Goal: Task Accomplishment & Management: Use online tool/utility

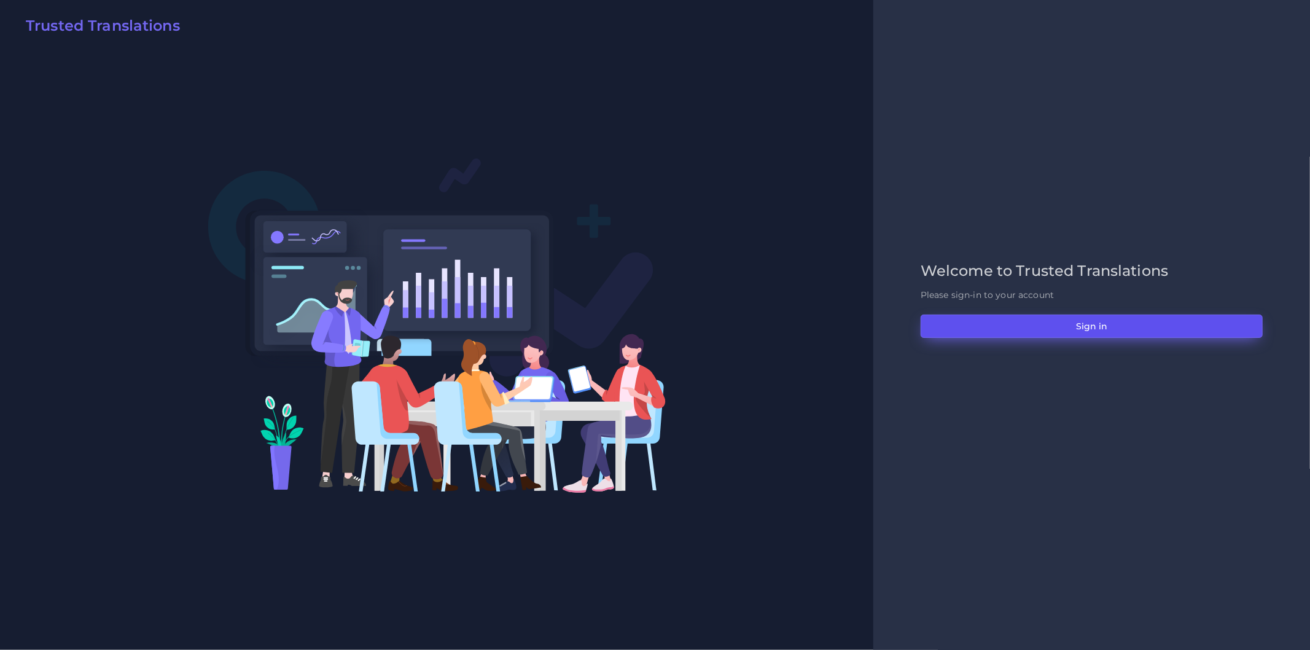
click at [975, 329] on button "Sign in" at bounding box center [1092, 325] width 342 height 23
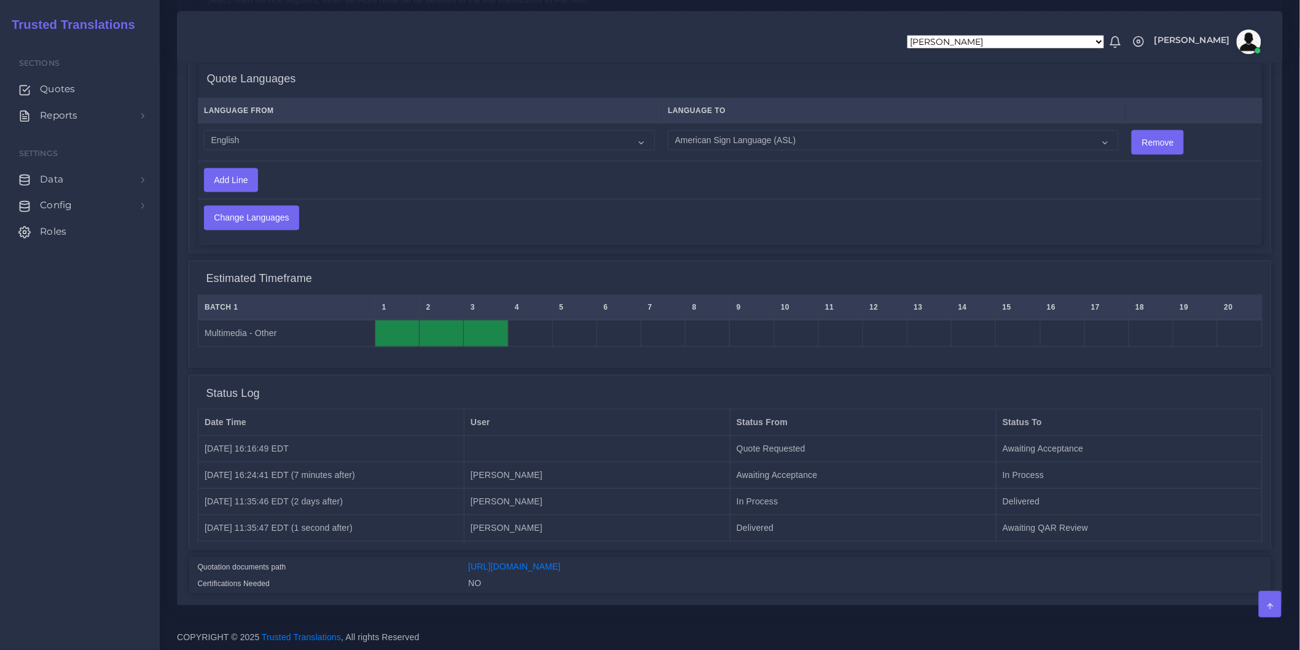
scroll to position [789, 0]
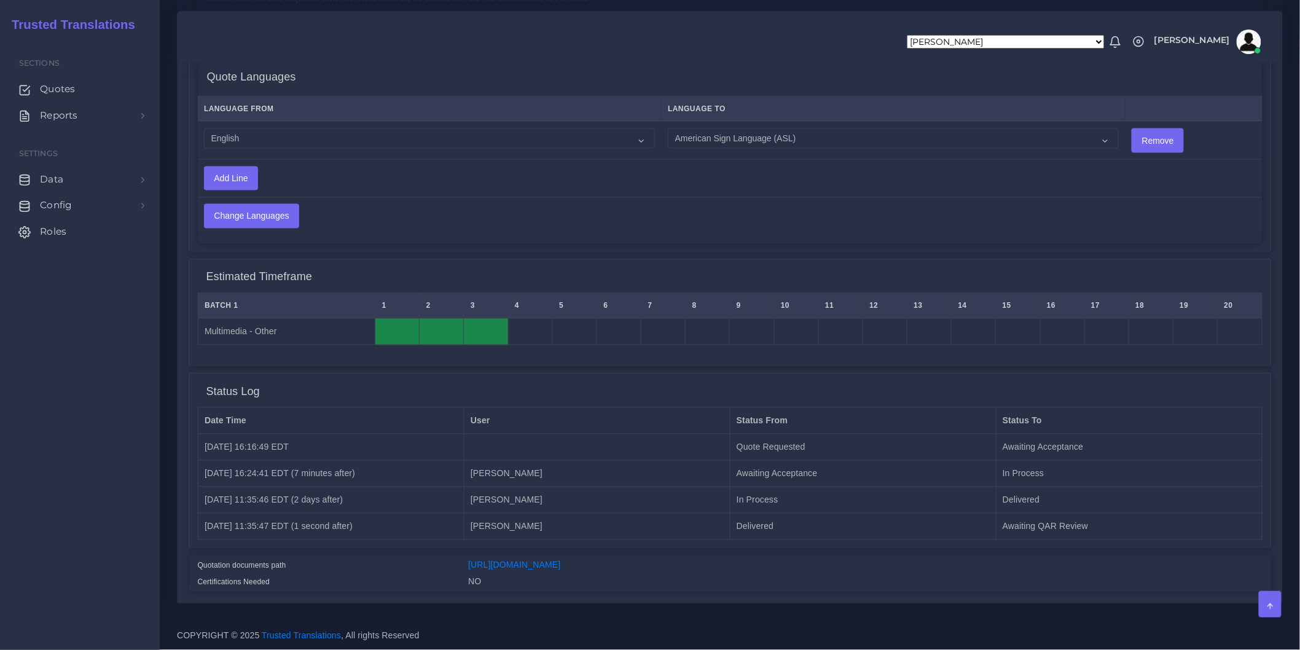
click at [793, 434] on td "Quote Requested" at bounding box center [863, 447] width 266 height 26
click at [511, 488] on td "[PERSON_NAME]" at bounding box center [597, 500] width 266 height 26
click at [738, 518] on td "Delivered" at bounding box center [863, 526] width 266 height 26
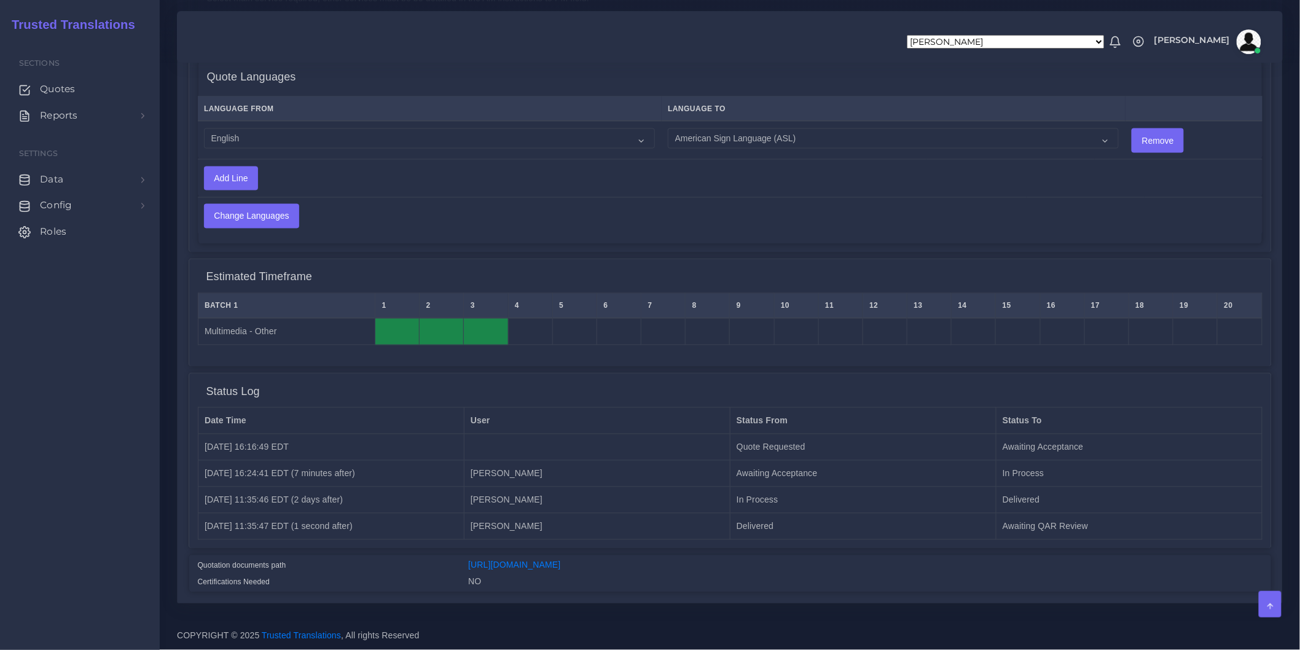
click at [743, 518] on td "Delivered" at bounding box center [863, 526] width 266 height 26
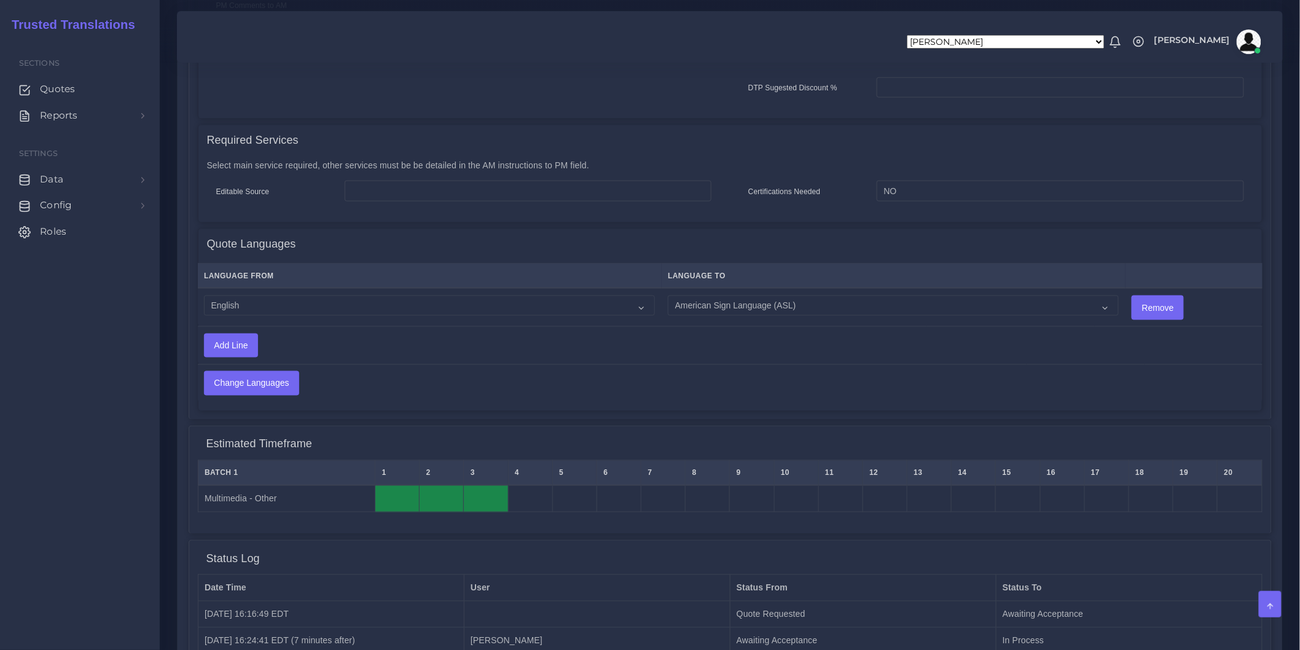
scroll to position [652, 0]
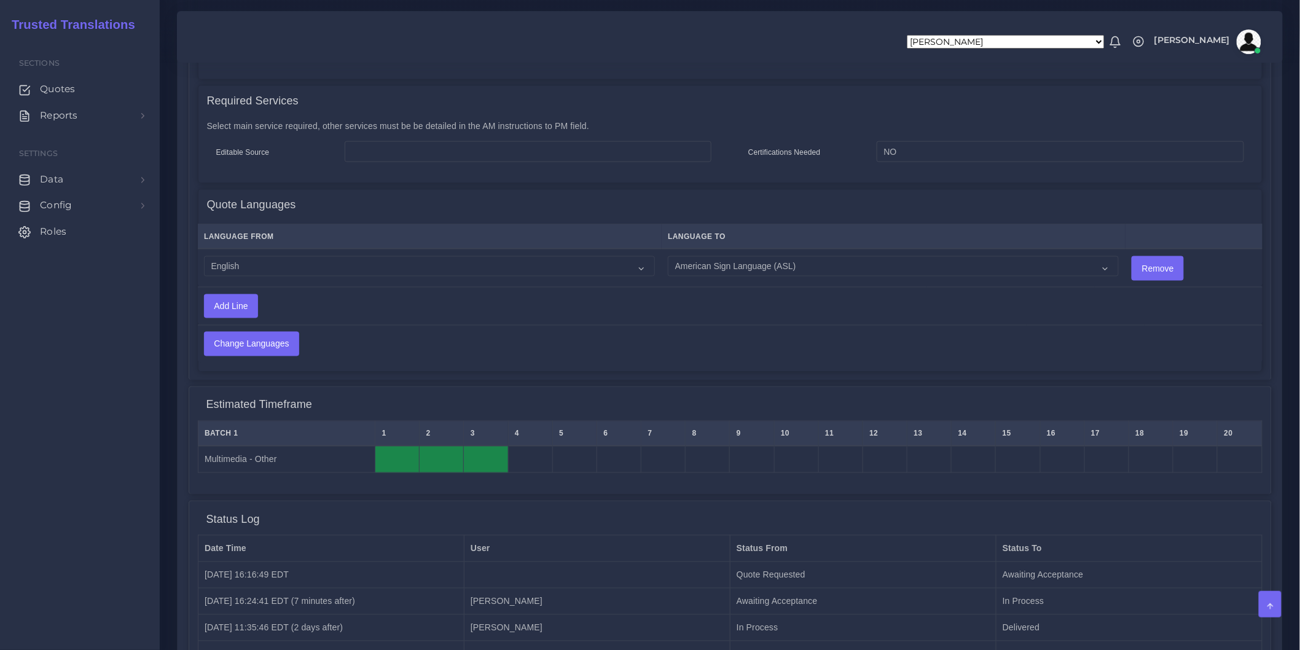
click at [298, 458] on td "Multimedia - Other" at bounding box center [286, 459] width 177 height 27
copy tr "Multimedia - Other"
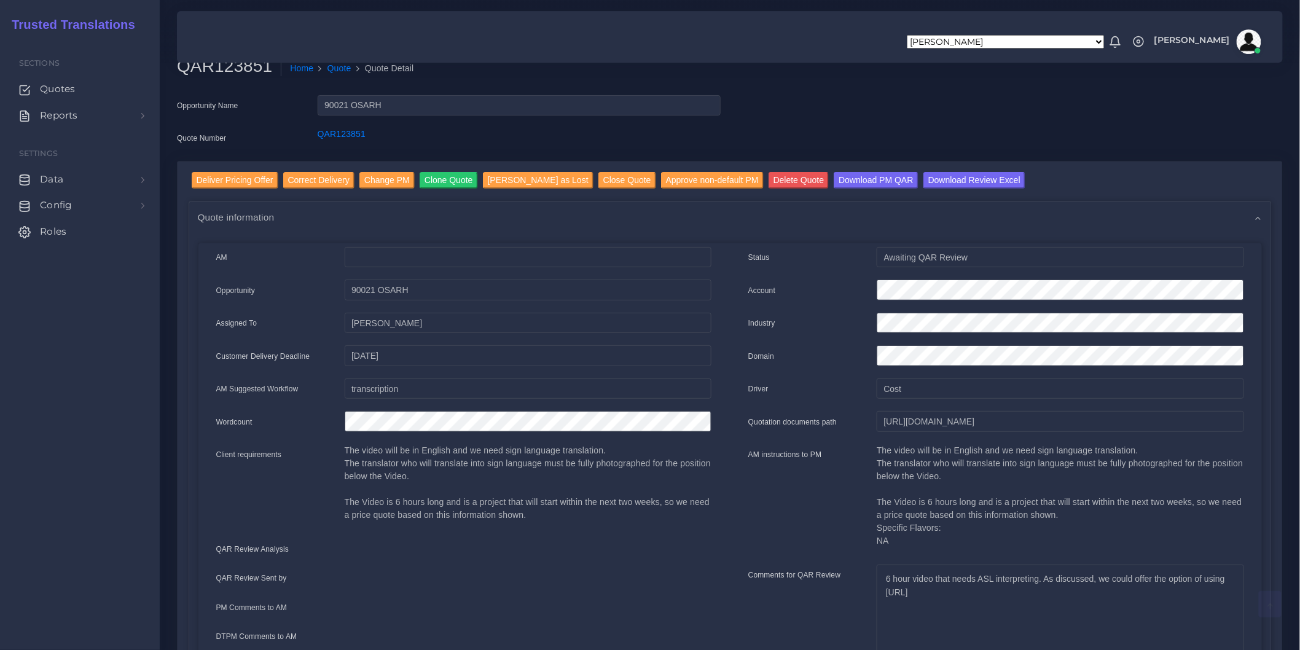
scroll to position [0, 0]
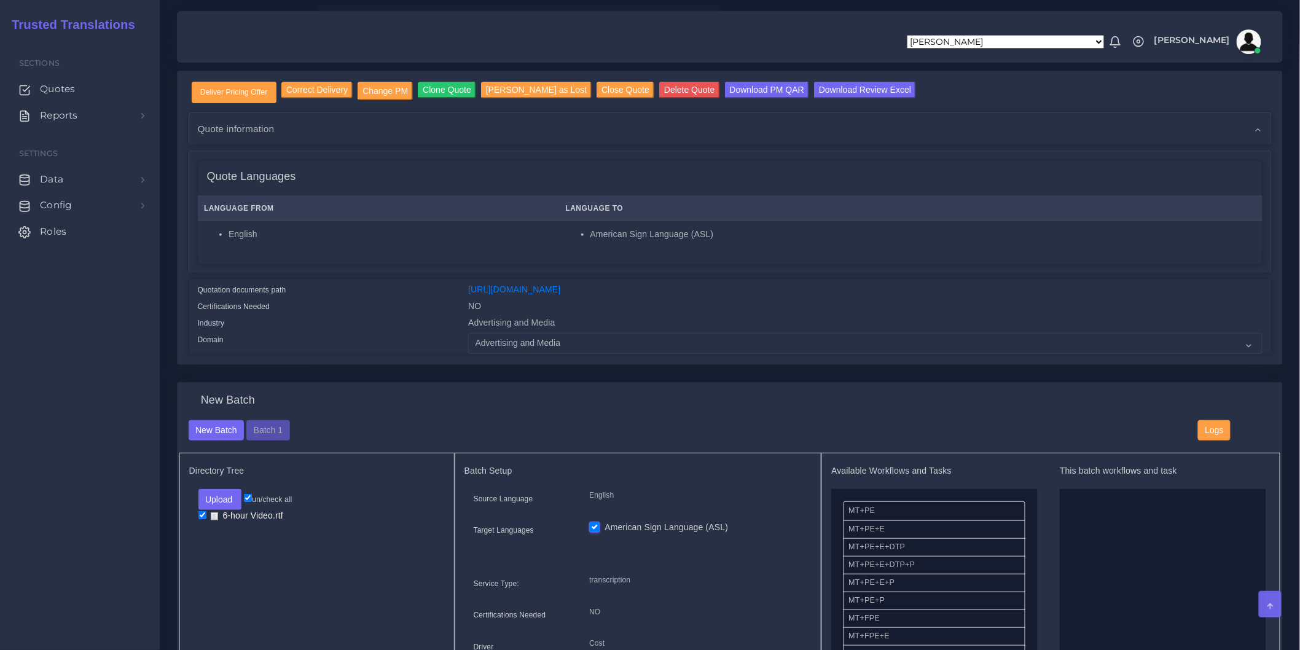
scroll to position [15, 0]
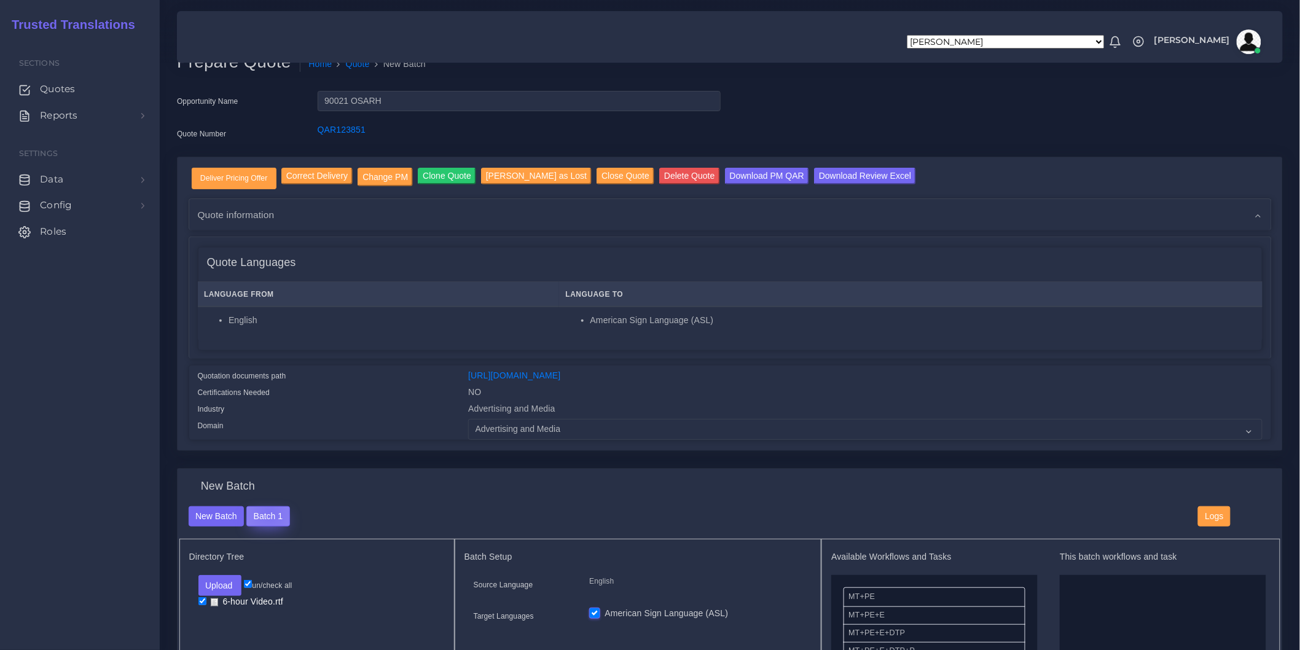
click at [270, 523] on button "Batch 1" at bounding box center [267, 516] width 43 height 21
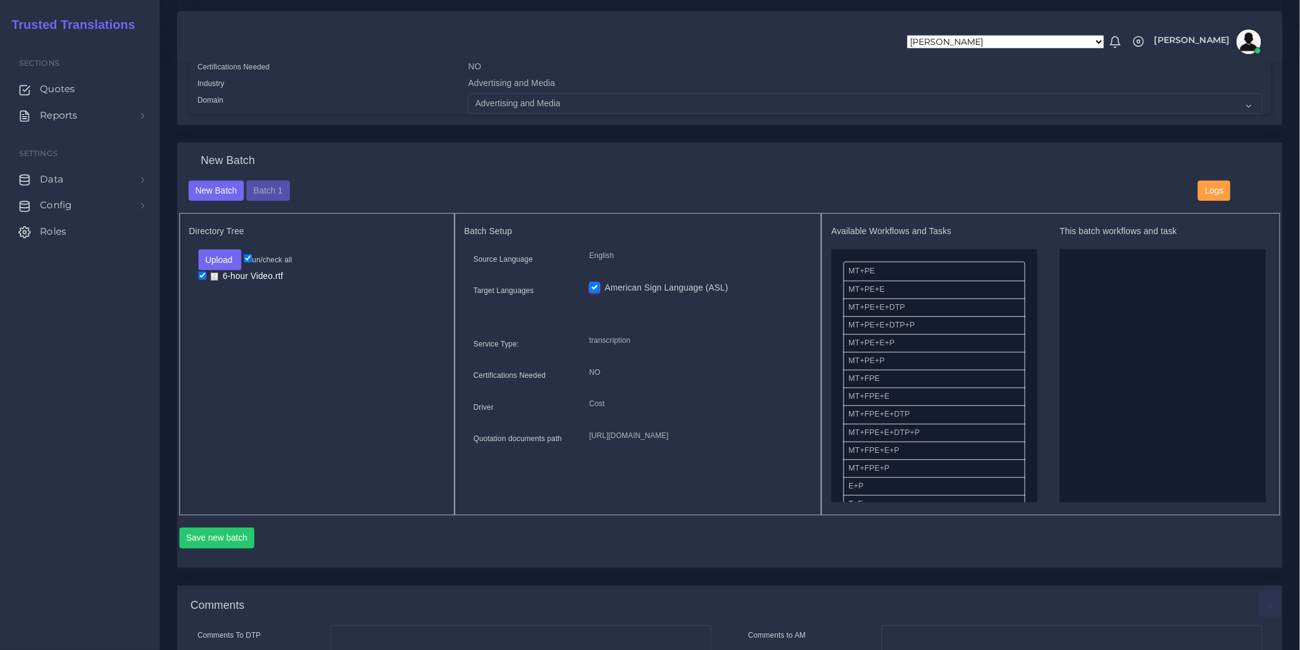
scroll to position [425, 0]
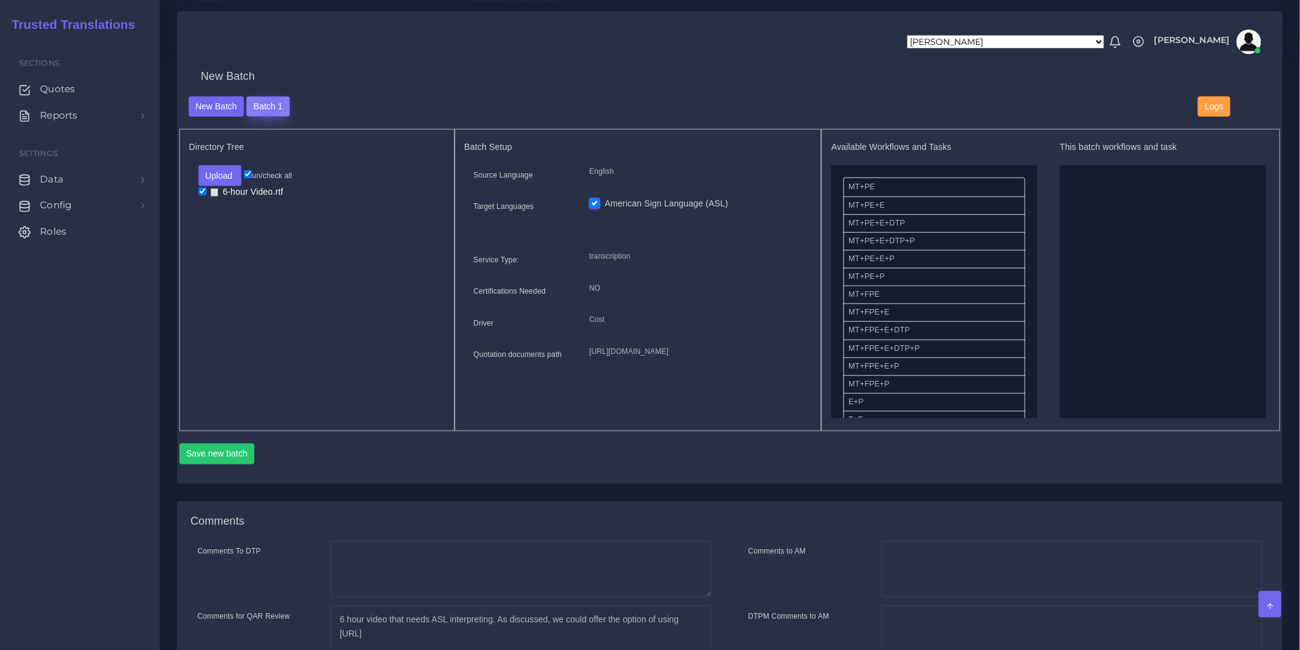
click at [270, 109] on button "Batch 1" at bounding box center [267, 106] width 43 height 21
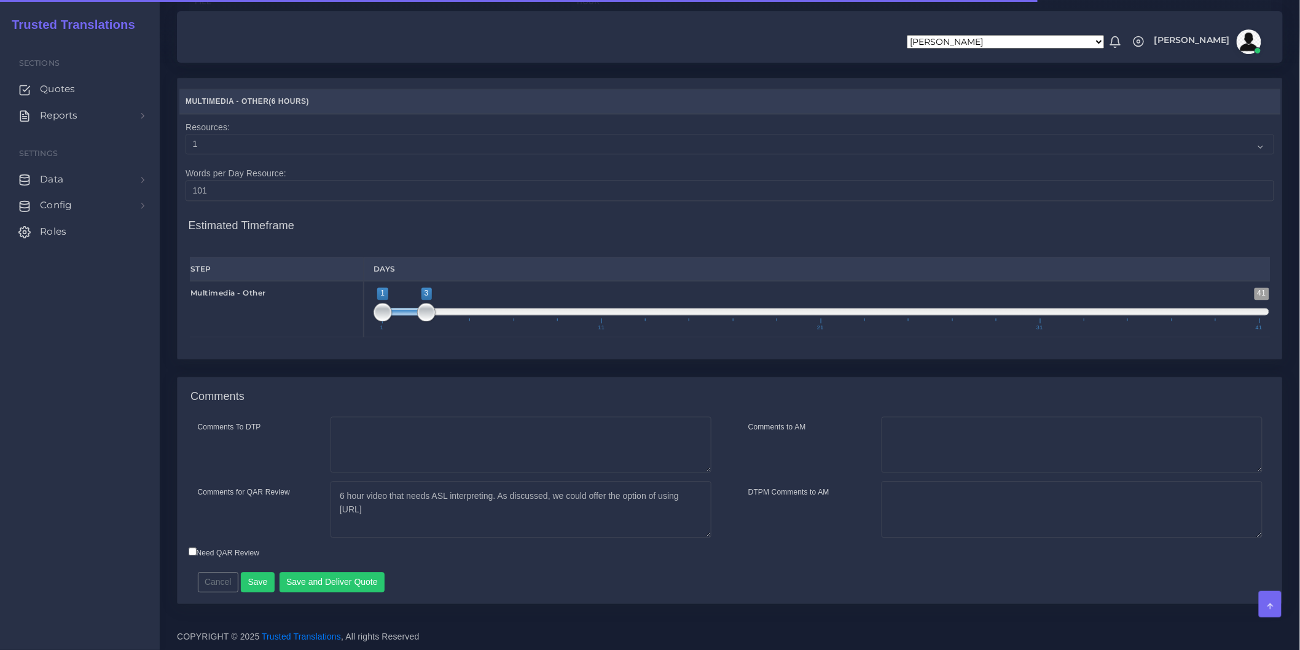
scroll to position [1063, 0]
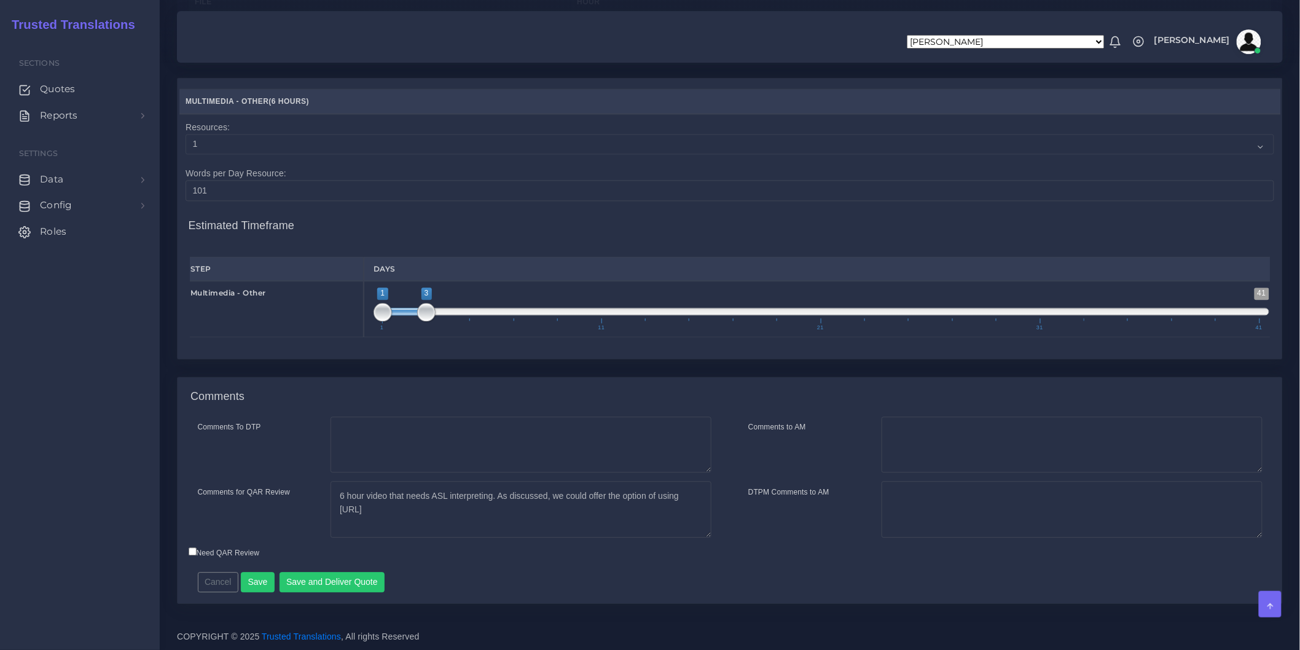
click at [211, 553] on label "Need QAR Review" at bounding box center [224, 552] width 71 height 11
click at [197, 553] on input "Need QAR Review" at bounding box center [193, 551] width 8 height 8
click at [205, 553] on label "Need QAR Review" at bounding box center [224, 552] width 71 height 11
click at [197, 553] on input "Need QAR Review" at bounding box center [193, 551] width 8 height 8
checkbox input "false"
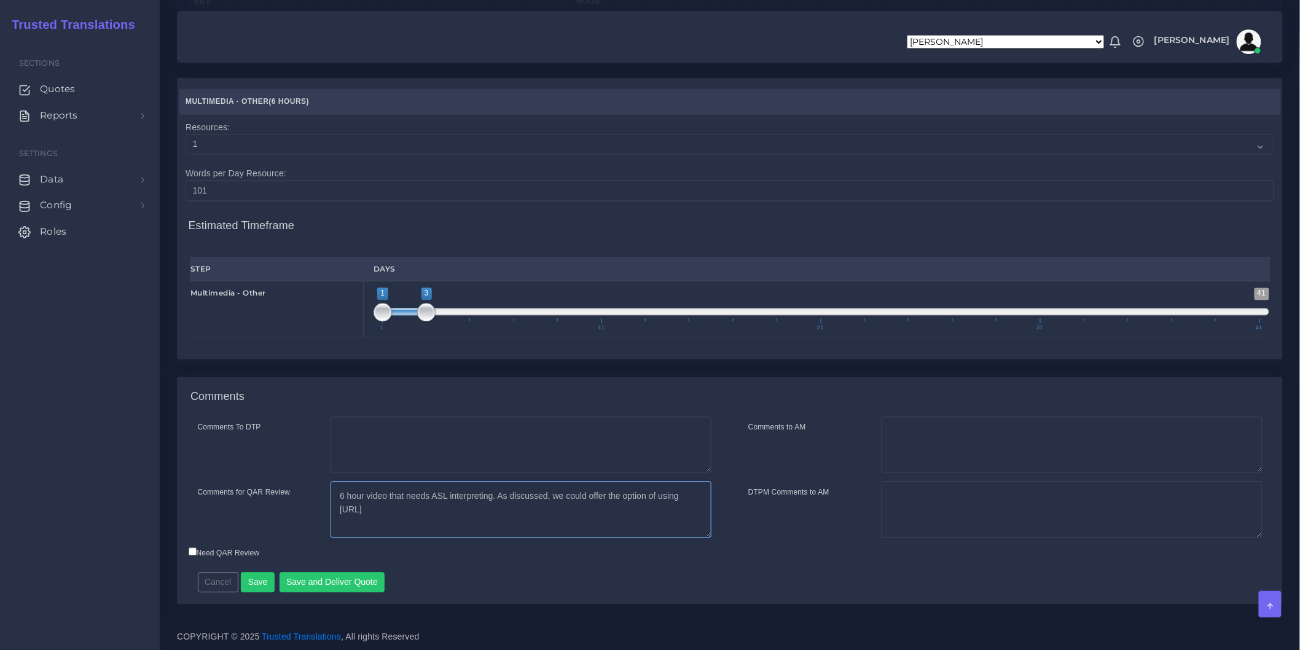
click at [542, 507] on textarea "6 hour video that needs ASL interpreting. As discussed, we could offer the opti…" at bounding box center [520, 509] width 381 height 57
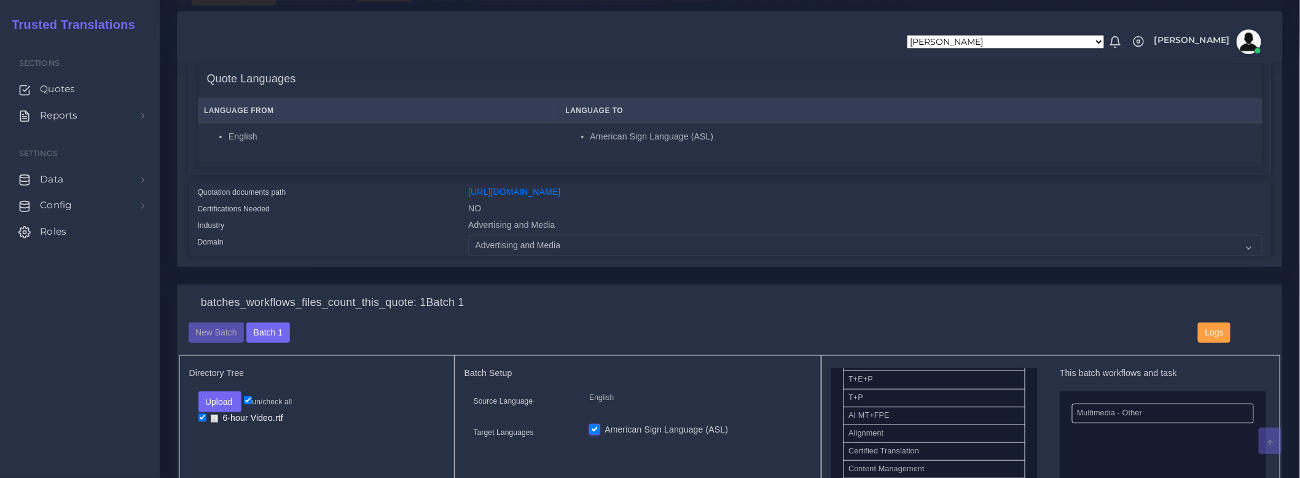
scroll to position [205, 0]
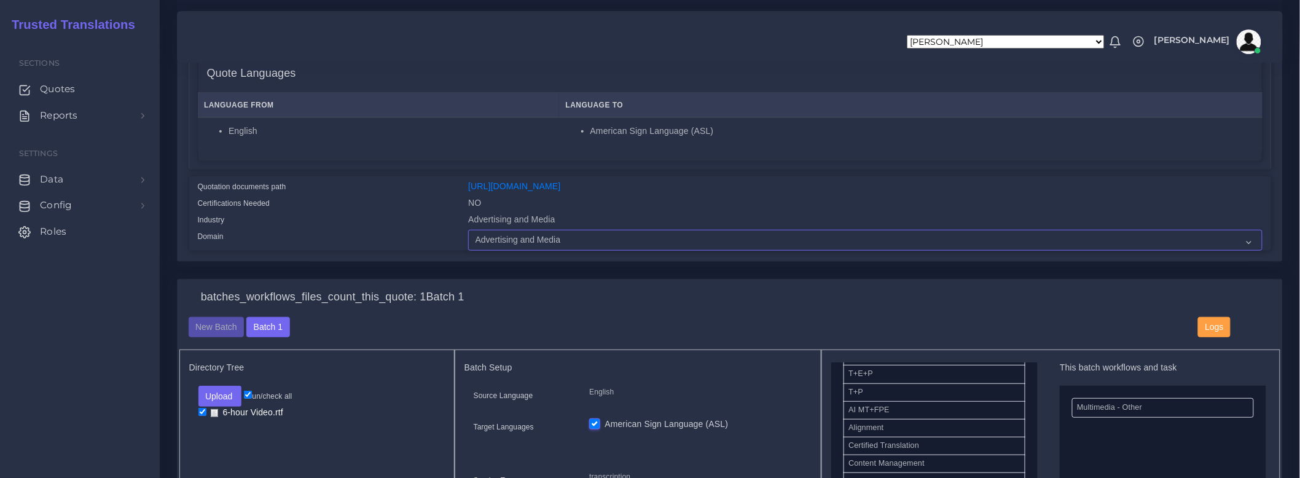
click at [680, 249] on select "- Advertising and Media Agriculture, Forestry and Fishing Architecture, Buildin…" at bounding box center [864, 240] width 793 height 21
click at [0, 0] on div "batches_workflows_files_count_this_quote: 1 Batch 1 New Batch Batch 1 Logs Fold…" at bounding box center [0, 0] width 0 height 0
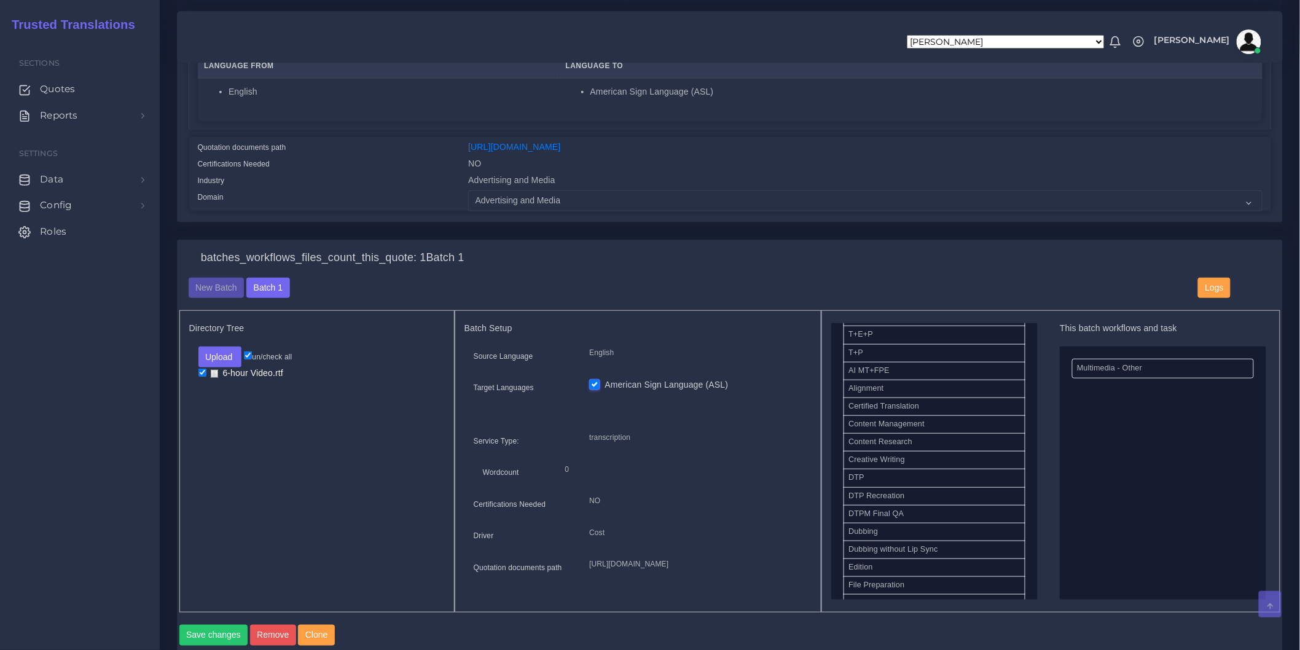
scroll to position [0, 0]
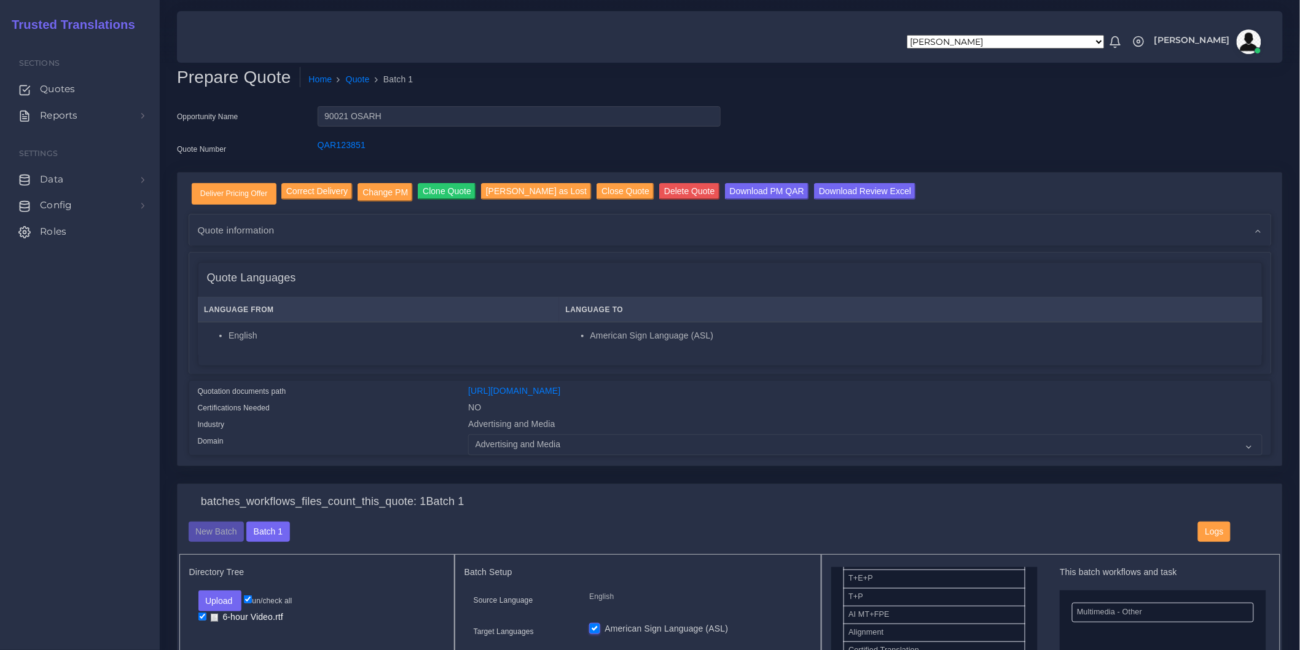
drag, startPoint x: 1046, startPoint y: 125, endPoint x: 1007, endPoint y: 117, distance: 39.6
click at [1007, 117] on div "Opportunity Name 90021 OSARH Quote Number QAR123851" at bounding box center [730, 139] width 1124 height 66
click at [877, 111] on div "Opportunity Name 90021 OSARH Quote Number QAR123851" at bounding box center [730, 139] width 1124 height 66
click at [885, 103] on div "Prepare Quote Home Quote Batch 1" at bounding box center [730, 86] width 1124 height 39
click at [916, 109] on div "Opportunity Name 90021 OSARH Quote Number QAR123851" at bounding box center [730, 139] width 1124 height 66
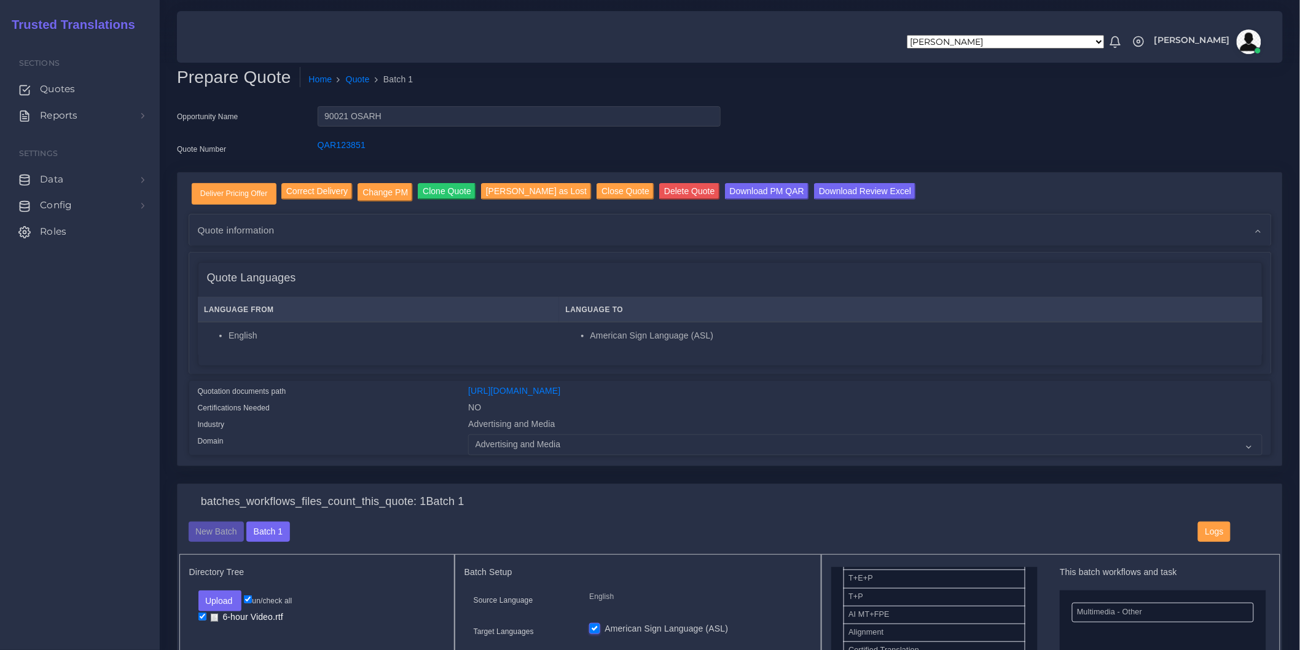
click at [931, 121] on div "Opportunity Name 90021 OSARH Quote Number QAR123851" at bounding box center [730, 139] width 1124 height 66
click at [1011, 126] on div "Opportunity Name 90021 OSARH Quote Number QAR123851" at bounding box center [730, 139] width 1124 height 66
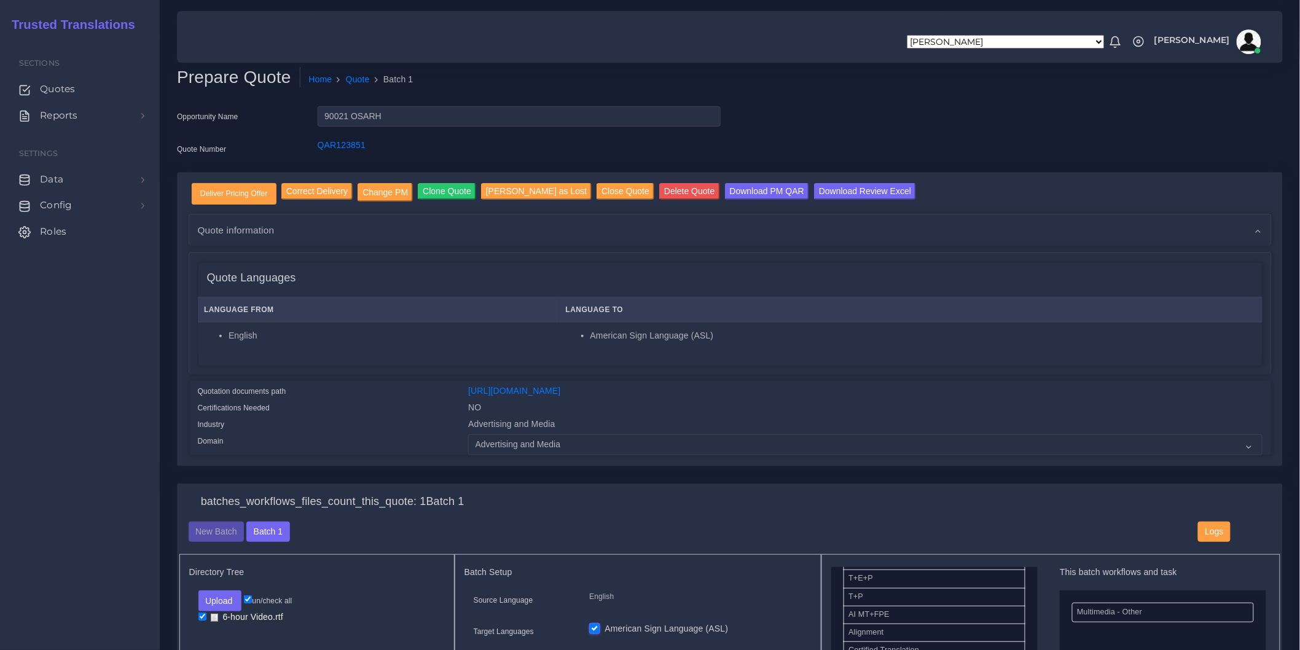
click at [1004, 127] on div "Opportunity Name 90021 OSARH Quote Number QAR123851" at bounding box center [730, 139] width 1124 height 66
